Goal: Find specific page/section: Find specific page/section

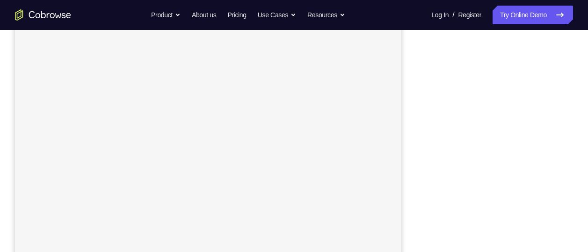
scroll to position [216, 0]
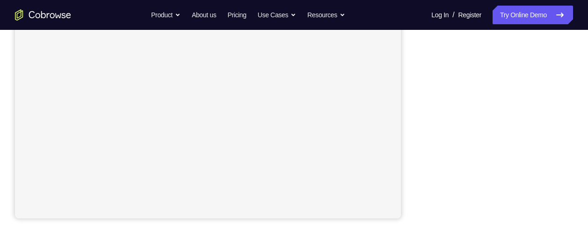
drag, startPoint x: 565, startPoint y: 57, endPoint x: 408, endPoint y: 95, distance: 161.8
click at [408, 95] on div "Your Support Agent Your Customer Web iOS Android" at bounding box center [294, 46] width 558 height 345
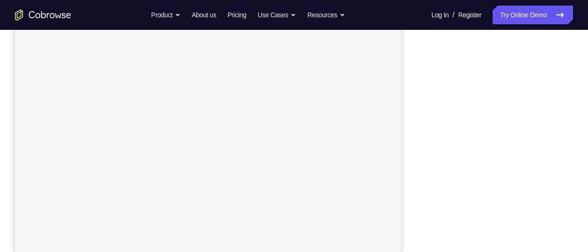
scroll to position [180, 0]
drag, startPoint x: 430, startPoint y: 162, endPoint x: 409, endPoint y: 169, distance: 22.8
click at [409, 169] on div "Your Support Agent Your Customer Web iOS Android" at bounding box center [294, 81] width 558 height 345
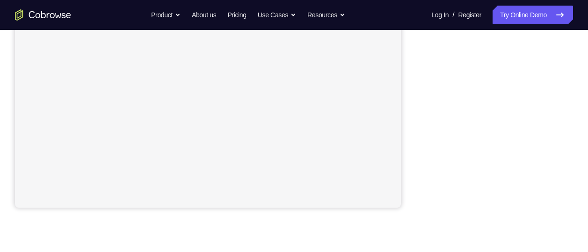
drag, startPoint x: 411, startPoint y: 71, endPoint x: 417, endPoint y: 147, distance: 76.9
click at [417, 147] on div "Your Support Agent Your Customer Web iOS Android" at bounding box center [294, 35] width 558 height 345
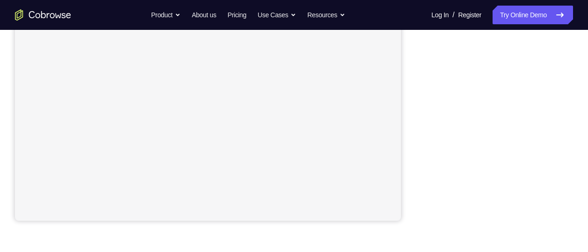
scroll to position [213, 0]
click at [415, 97] on div "Your Support Agent Your Customer Web iOS Android" at bounding box center [294, 49] width 558 height 345
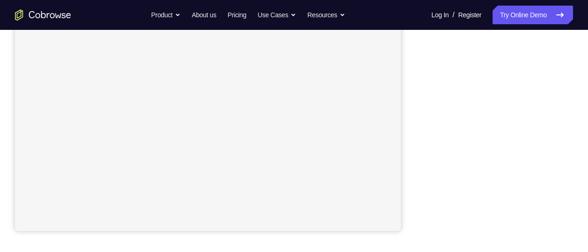
scroll to position [203, 0]
drag, startPoint x: 510, startPoint y: 223, endPoint x: 423, endPoint y: 131, distance: 127.0
click at [423, 131] on div "Your Support Agent Your Customer Web iOS Android" at bounding box center [294, 59] width 558 height 345
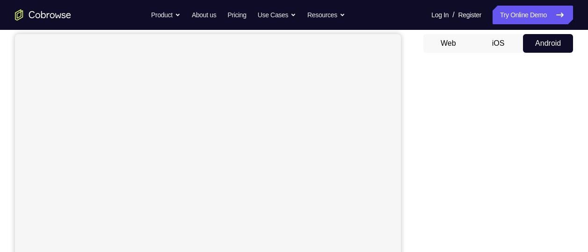
scroll to position [87, 0]
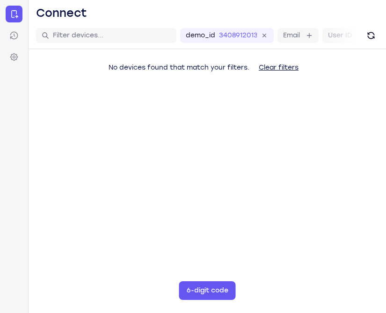
drag, startPoint x: 291, startPoint y: 38, endPoint x: 379, endPoint y: 236, distance: 215.8
click at [379, 236] on main "demo_id 3408912013 3408912013 Email User ID Device ID Device name 6-digit code …" at bounding box center [207, 178] width 357 height 313
